Goal: Information Seeking & Learning: Learn about a topic

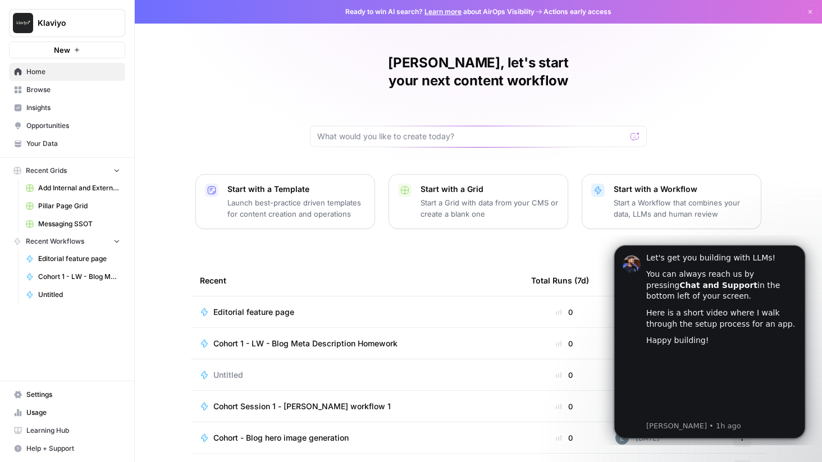
click at [62, 428] on span "Learning Hub" at bounding box center [73, 431] width 94 height 10
click at [801, 248] on icon "Dismiss notification" at bounding box center [802, 248] width 6 height 6
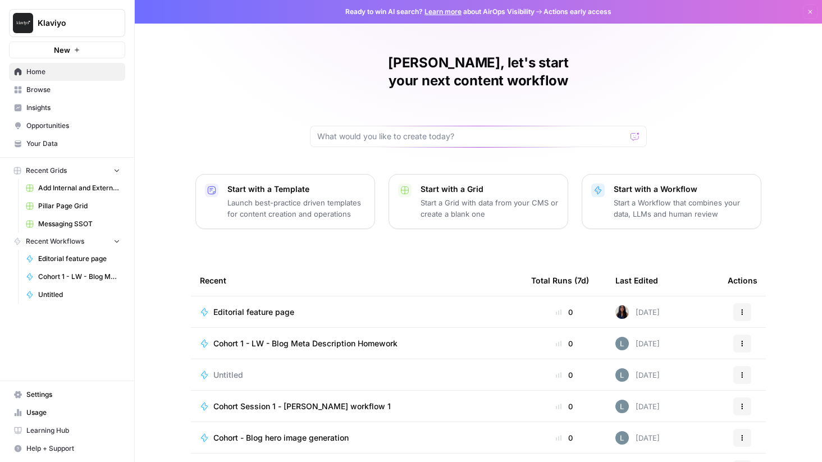
click at [111, 171] on button "Recent Grids" at bounding box center [67, 170] width 116 height 17
click at [58, 276] on span "Cohort 1 - LW - Blog Meta Description Homework" at bounding box center [79, 277] width 82 height 10
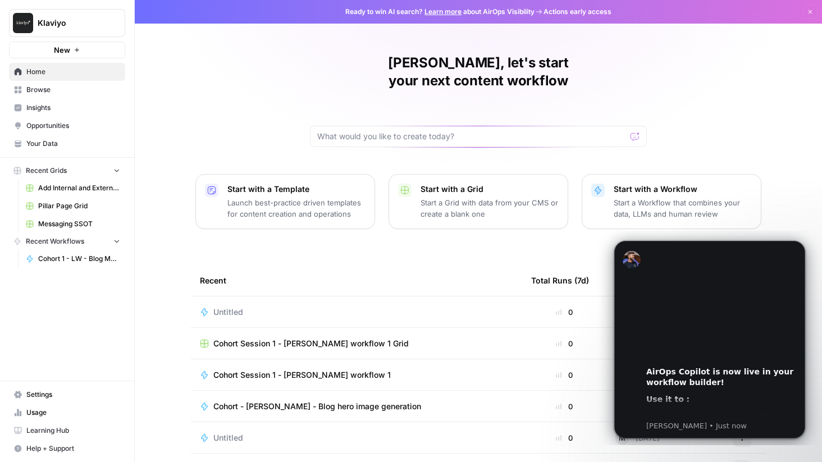
click at [40, 90] on span "Browse" at bounding box center [73, 90] width 94 height 10
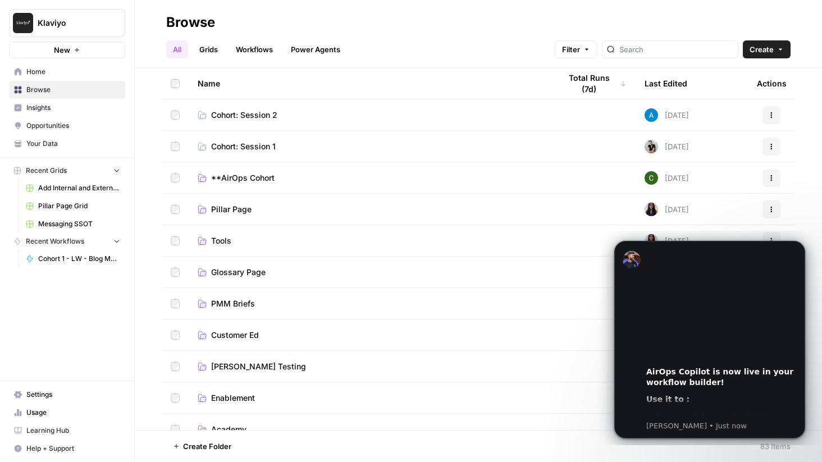
click at [232, 145] on span "Cohort: Session 1" at bounding box center [243, 146] width 65 height 11
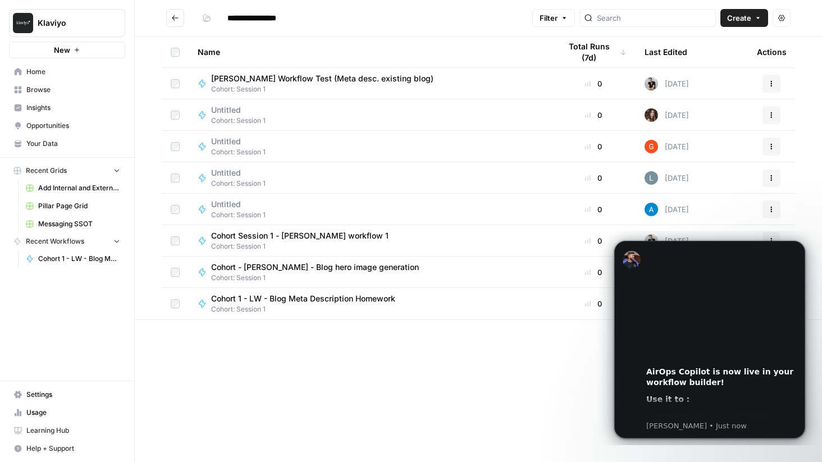
click at [170, 17] on button "Go back" at bounding box center [175, 18] width 18 height 18
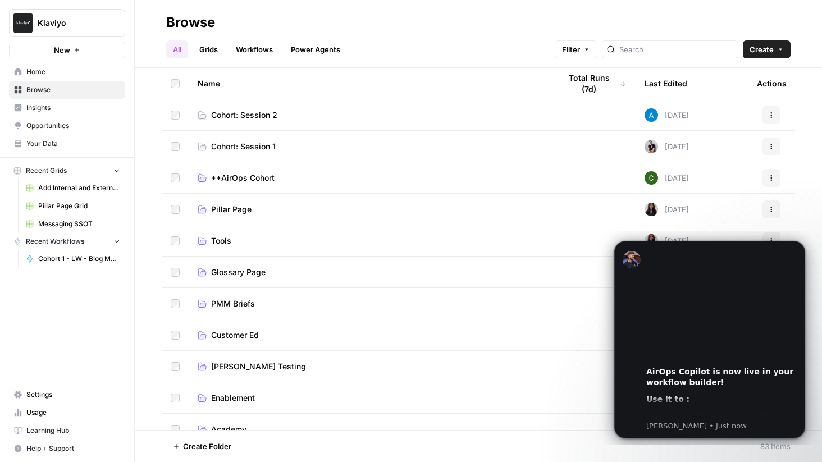
click at [53, 143] on span "Your Data" at bounding box center [73, 144] width 94 height 10
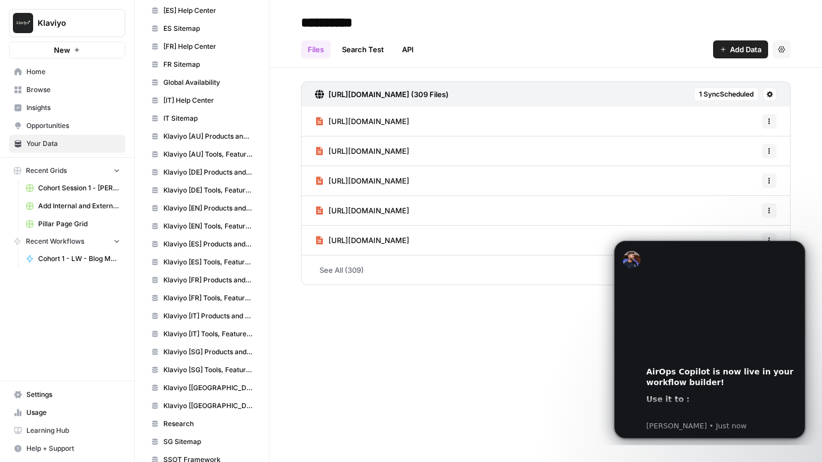
scroll to position [288, 0]
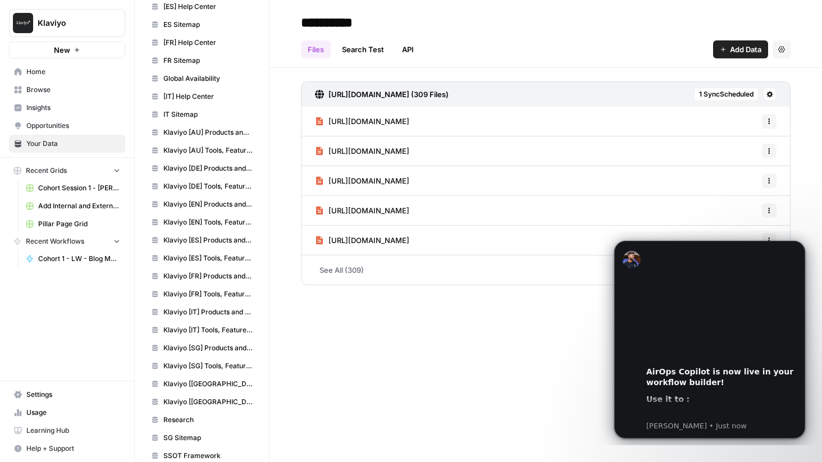
click at [46, 126] on span "Opportunities" at bounding box center [73, 126] width 94 height 10
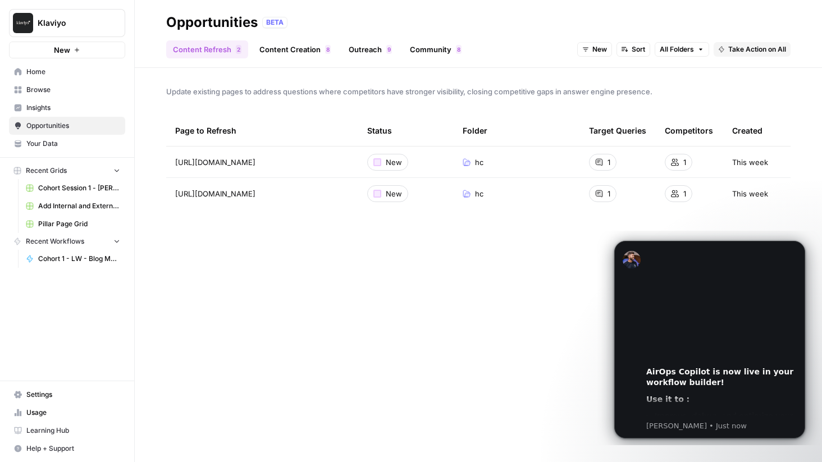
click at [45, 100] on link "Insights" at bounding box center [67, 108] width 116 height 18
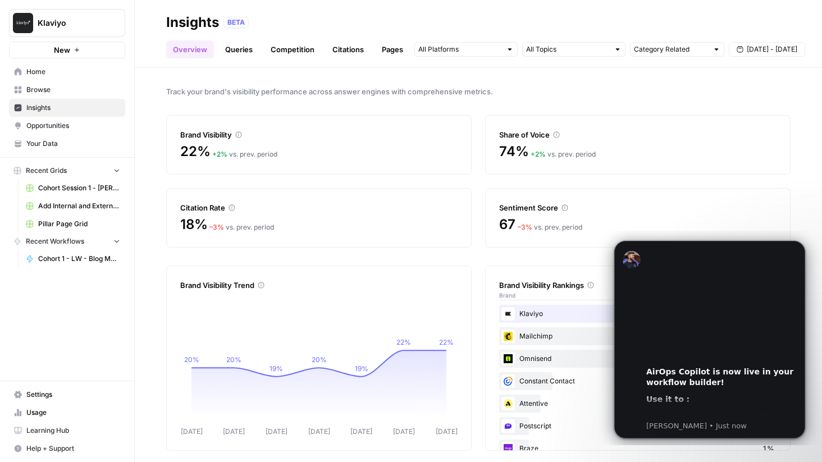
click at [39, 89] on span "Browse" at bounding box center [73, 90] width 94 height 10
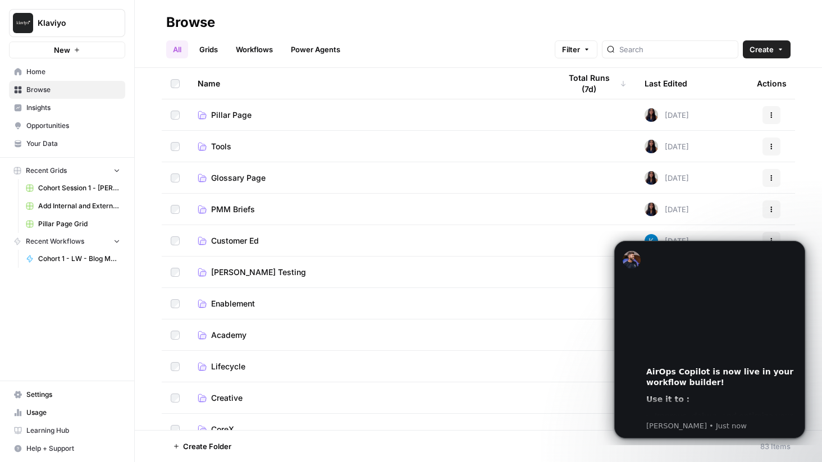
scroll to position [95, 0]
click at [803, 245] on icon "Dismiss notification" at bounding box center [802, 244] width 4 height 4
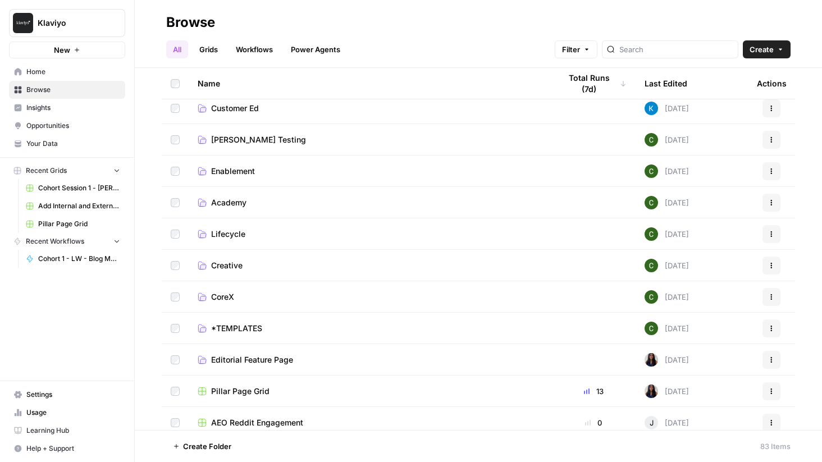
scroll to position [228, 0]
click at [228, 202] on span "Academy" at bounding box center [228, 201] width 35 height 11
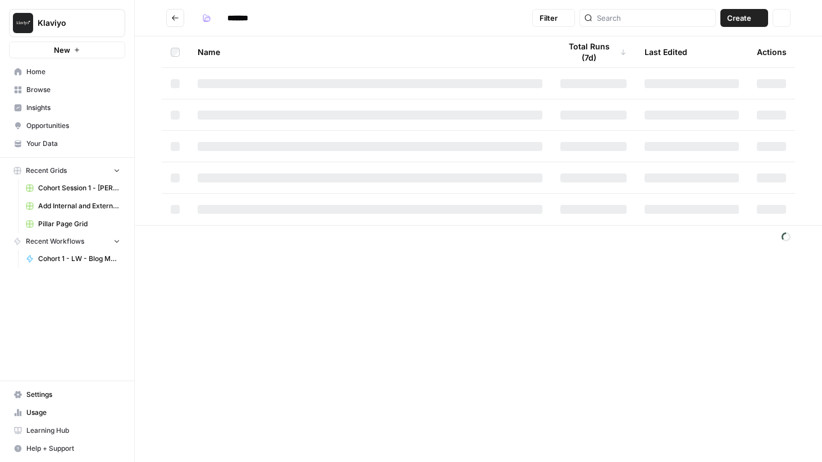
click at [228, 202] on div "******* Filter Create Actions Name Total Runs (7d) Last Edited Actions" at bounding box center [478, 231] width 687 height 462
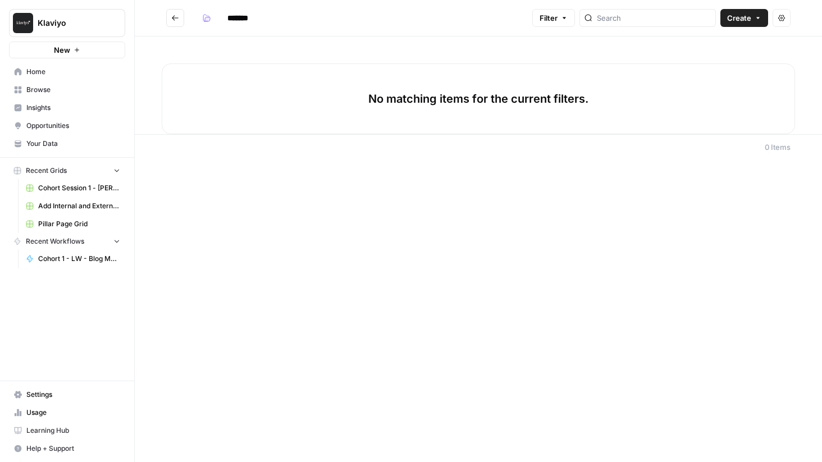
click at [175, 16] on icon "Go back" at bounding box center [175, 18] width 8 height 8
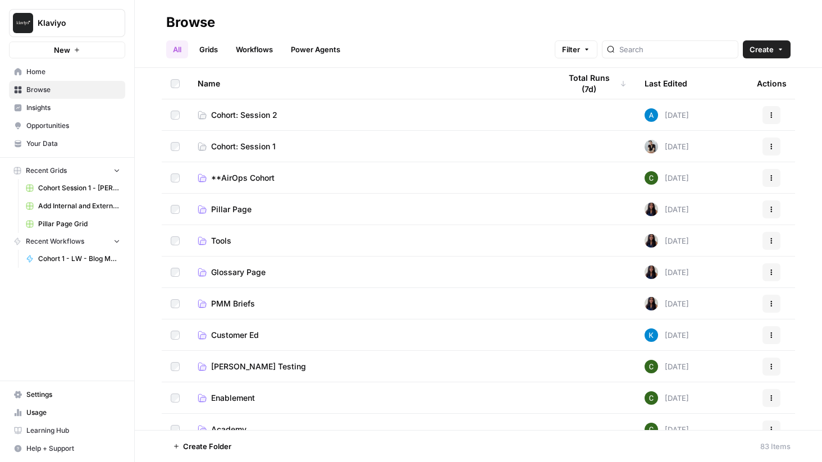
click at [241, 327] on td "Customer Ed" at bounding box center [370, 335] width 363 height 31
click at [235, 333] on span "Customer Ed" at bounding box center [235, 335] width 48 height 11
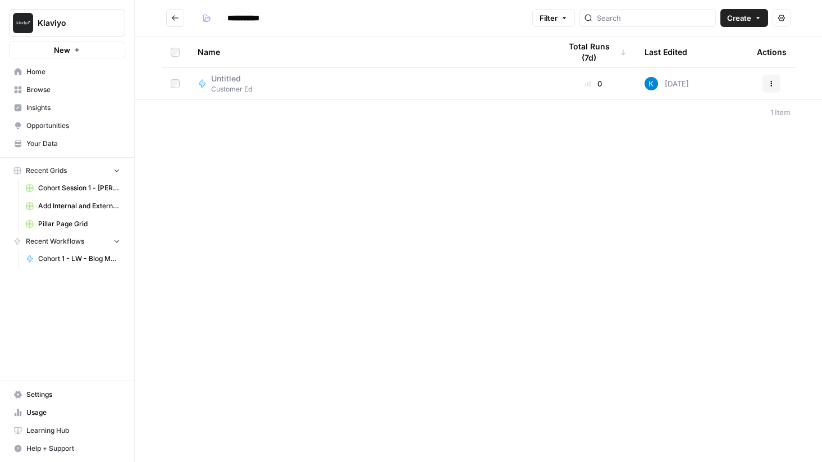
click at [175, 18] on icon "Go back" at bounding box center [175, 17] width 7 height 5
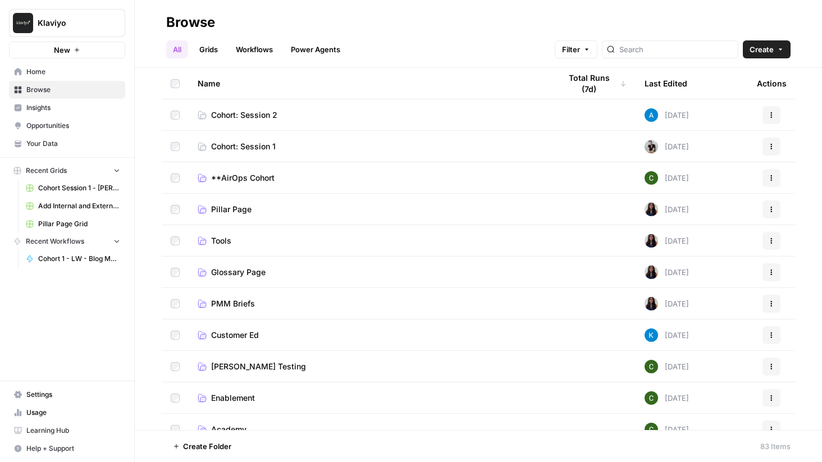
click at [45, 71] on span "Home" at bounding box center [73, 72] width 94 height 10
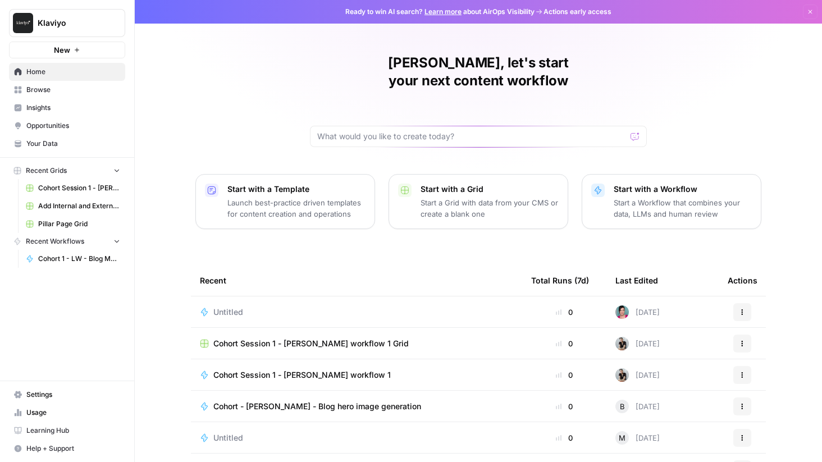
scroll to position [54, 0]
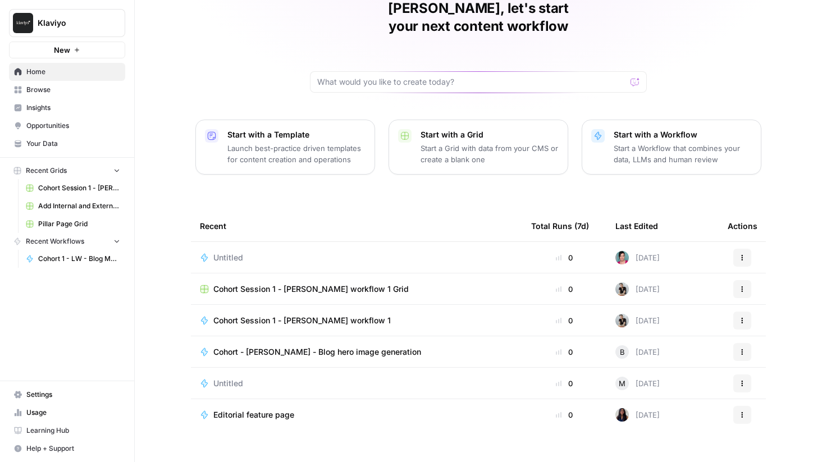
click at [283, 284] on span "Cohort Session 1 - [PERSON_NAME] workflow 1 Grid" at bounding box center [310, 289] width 195 height 11
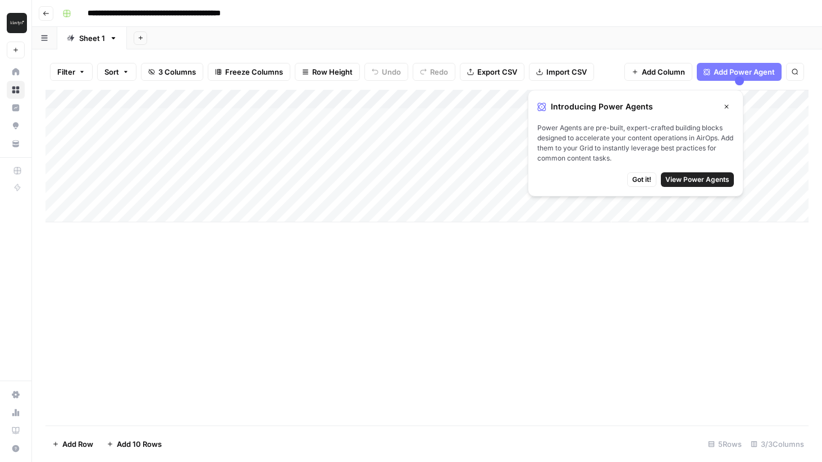
click at [49, 12] on button "Go back" at bounding box center [46, 13] width 15 height 15
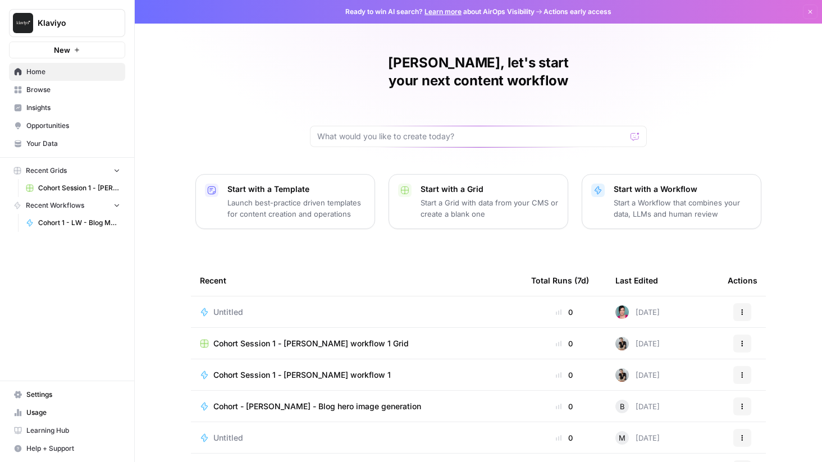
scroll to position [54, 0]
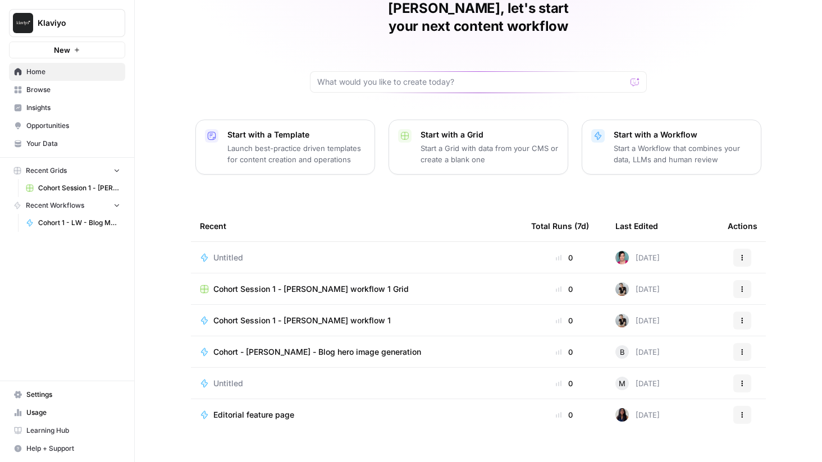
click at [328, 315] on span "Cohort Session 1 - [PERSON_NAME] workflow 1" at bounding box center [301, 320] width 177 height 11
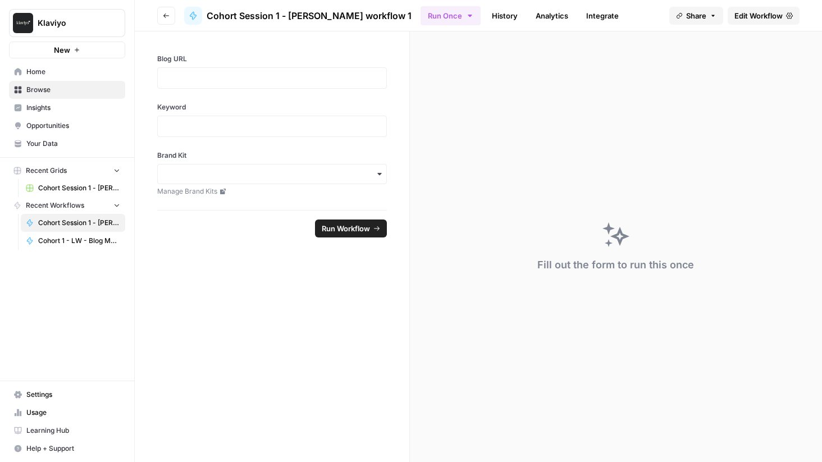
click at [165, 15] on icon "button" at bounding box center [166, 15] width 7 height 7
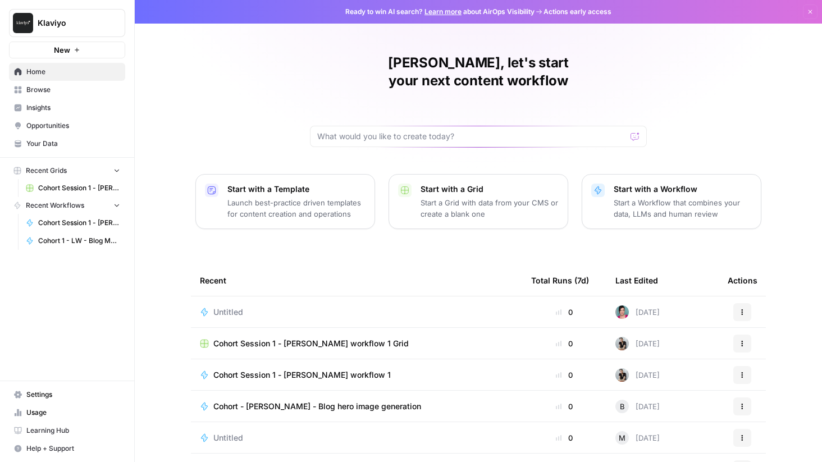
click at [44, 395] on span "Settings" at bounding box center [73, 395] width 94 height 10
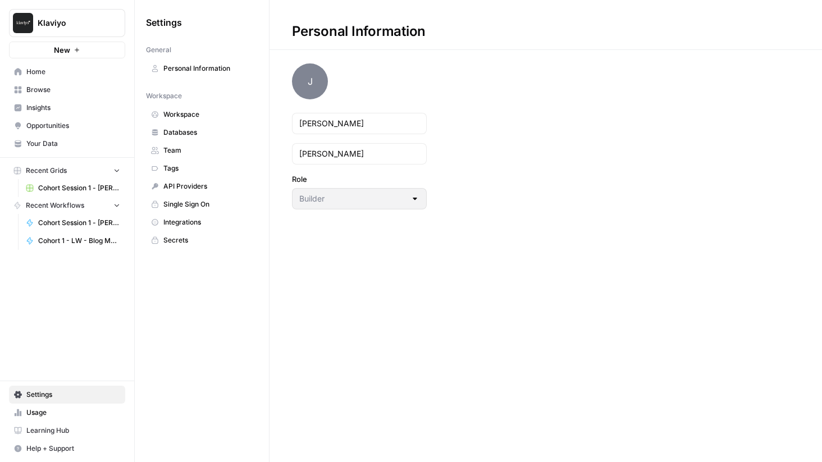
click at [197, 115] on span "Workspace" at bounding box center [207, 115] width 89 height 10
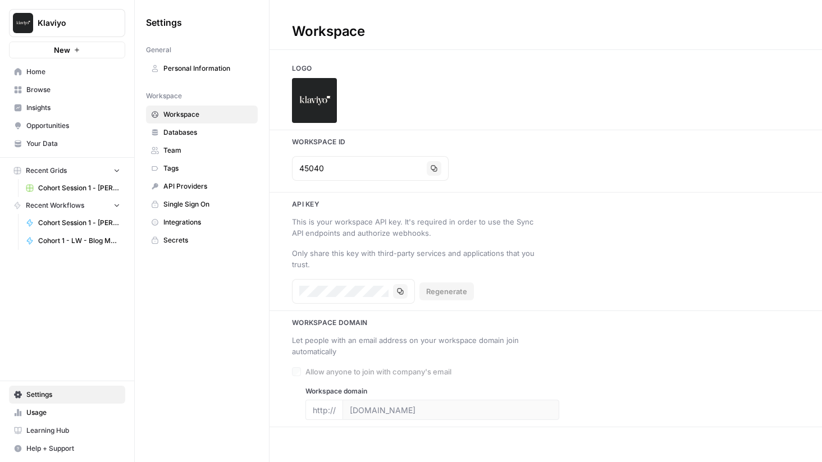
click at [188, 132] on span "Databases" at bounding box center [207, 132] width 89 height 10
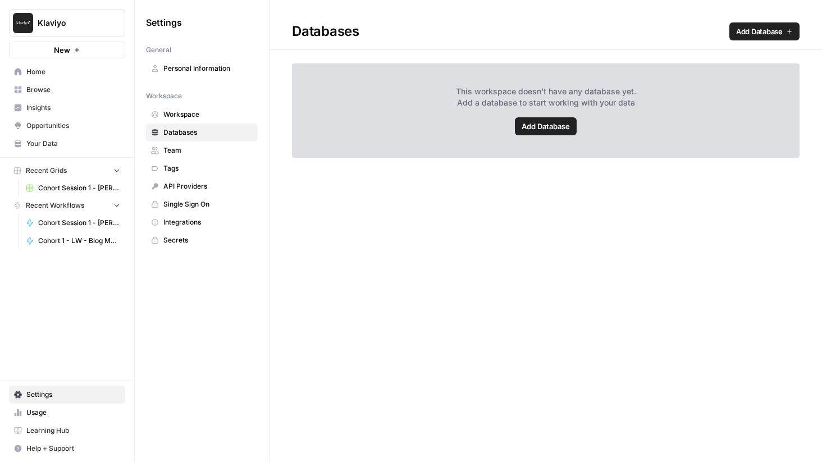
click at [173, 148] on span "Team" at bounding box center [207, 150] width 89 height 10
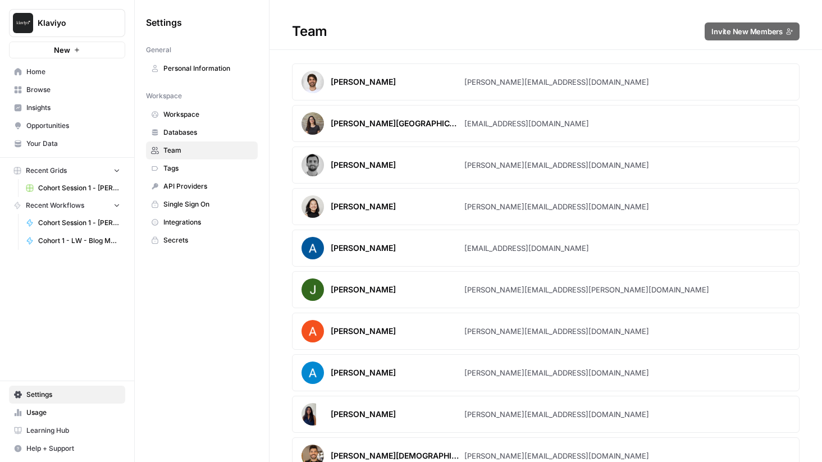
click at [173, 167] on span "Tags" at bounding box center [207, 168] width 89 height 10
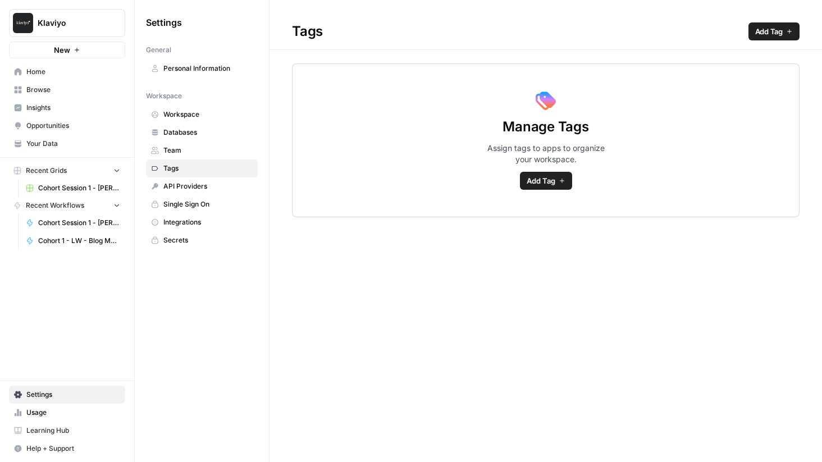
click at [42, 72] on span "Home" at bounding box center [73, 72] width 94 height 10
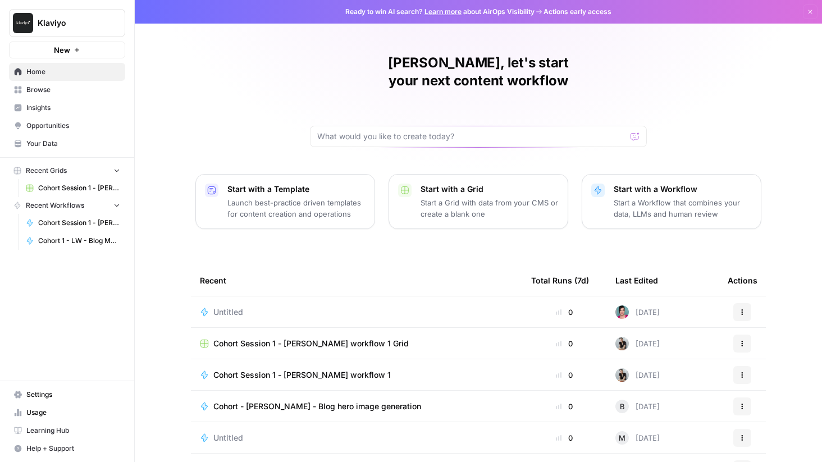
click at [50, 88] on span "Browse" at bounding box center [73, 90] width 94 height 10
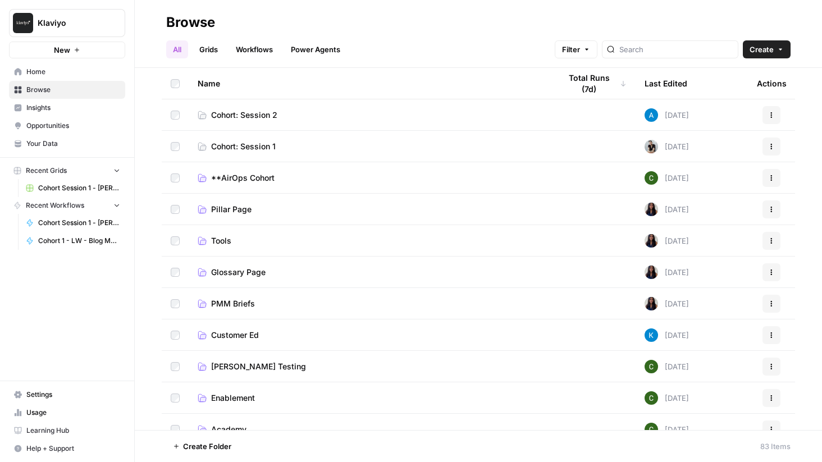
click at [665, 55] on div at bounding box center [670, 49] width 136 height 18
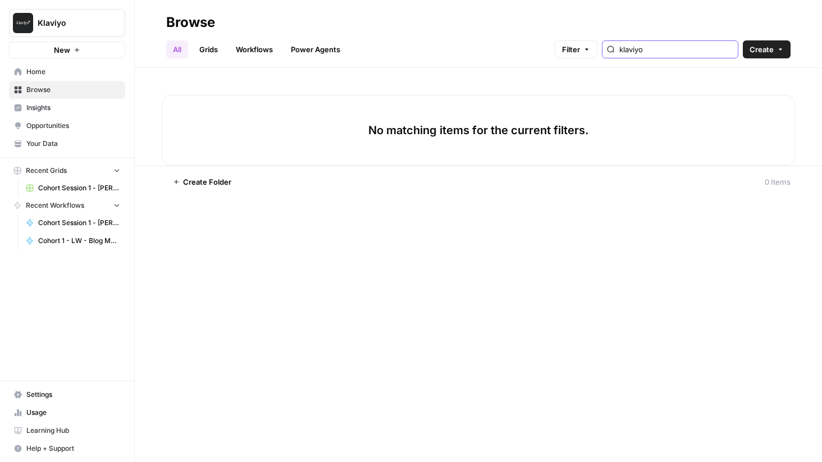
click at [728, 51] on input "klaviyo" at bounding box center [676, 49] width 114 height 11
type input "klaviyo"
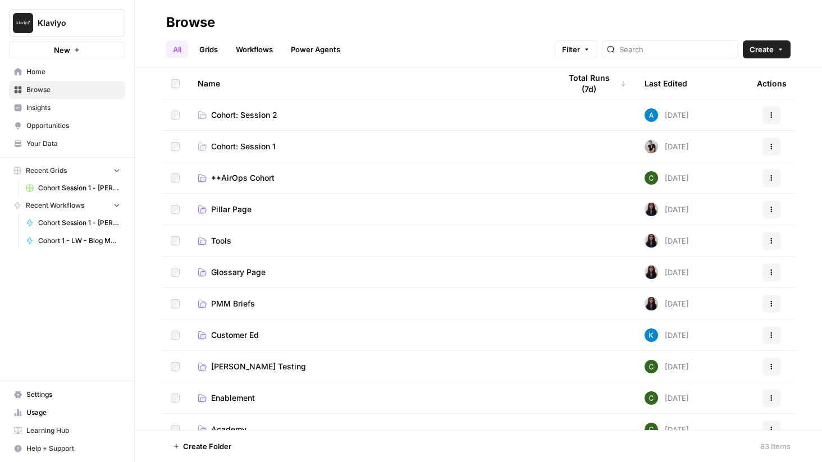
click at [207, 48] on link "Grids" at bounding box center [209, 49] width 32 height 18
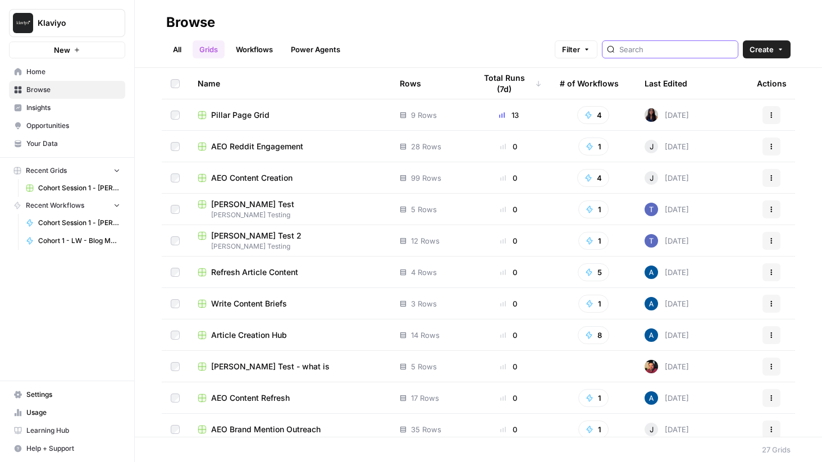
click at [680, 54] on input "search" at bounding box center [676, 49] width 114 height 11
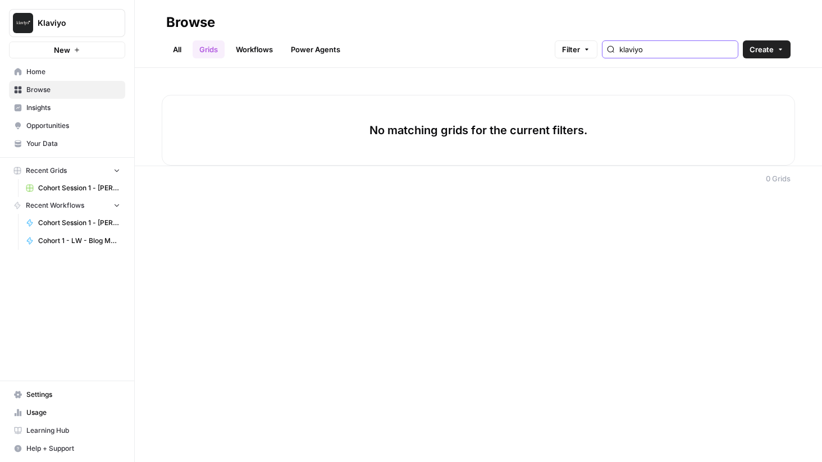
type input "klaviyo"
click at [37, 70] on span "Home" at bounding box center [73, 72] width 94 height 10
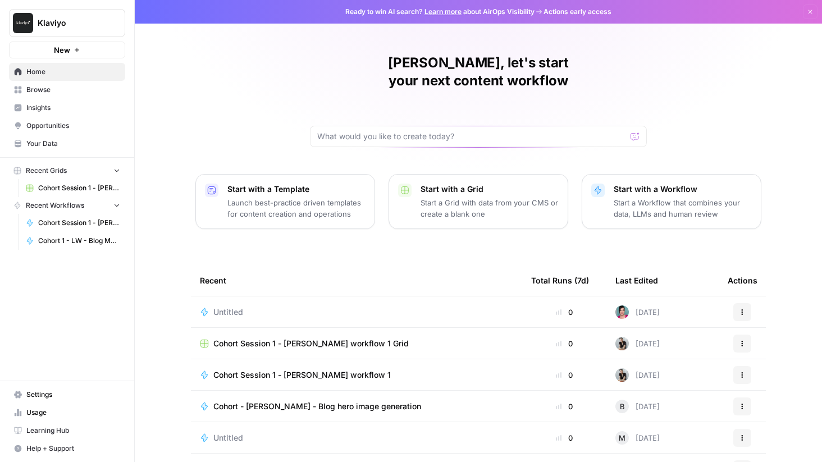
click at [40, 90] on span "Browse" at bounding box center [73, 90] width 94 height 10
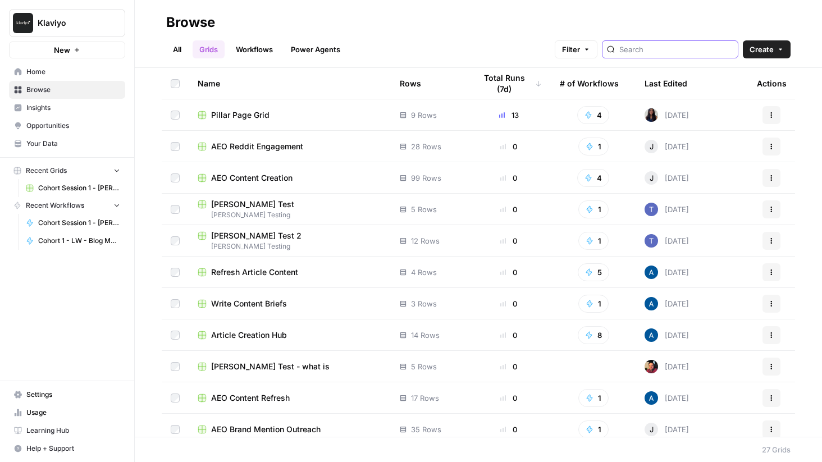
click at [657, 49] on input "search" at bounding box center [676, 49] width 114 height 11
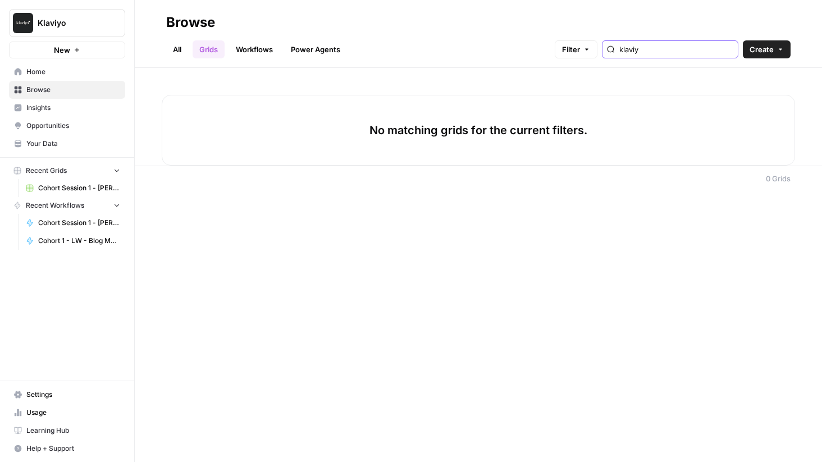
type input "klaviyo"
click at [181, 51] on link "All" at bounding box center [177, 49] width 22 height 18
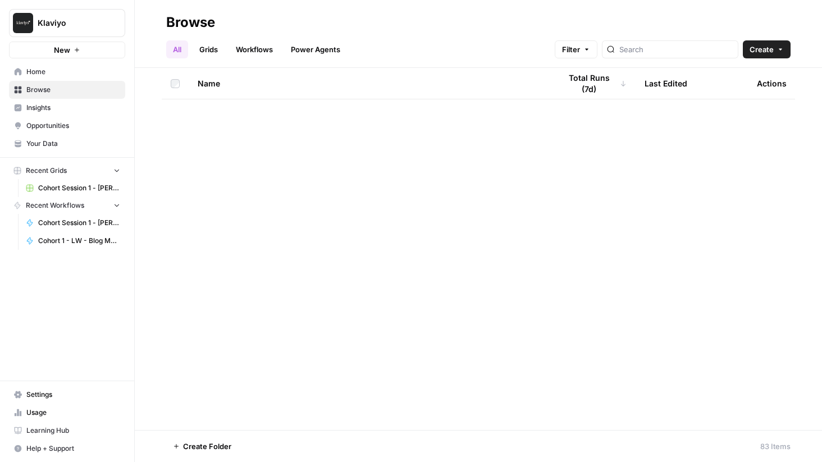
scroll to position [316, 0]
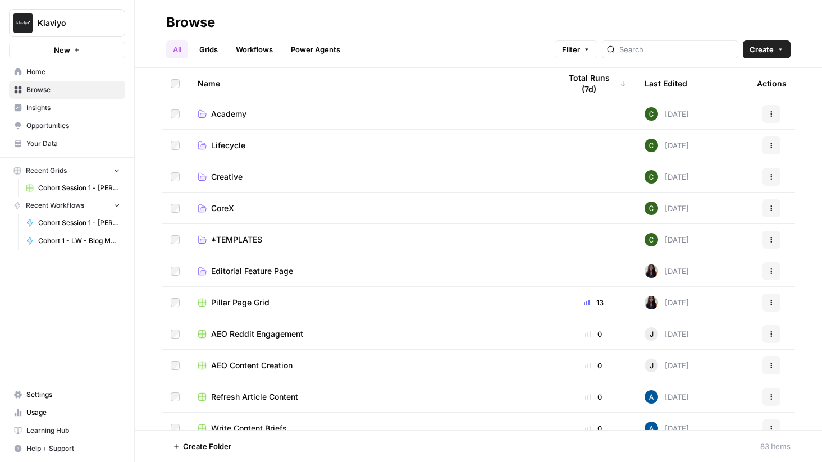
click at [39, 71] on span "Home" at bounding box center [73, 72] width 94 height 10
